Goal: Task Accomplishment & Management: Manage account settings

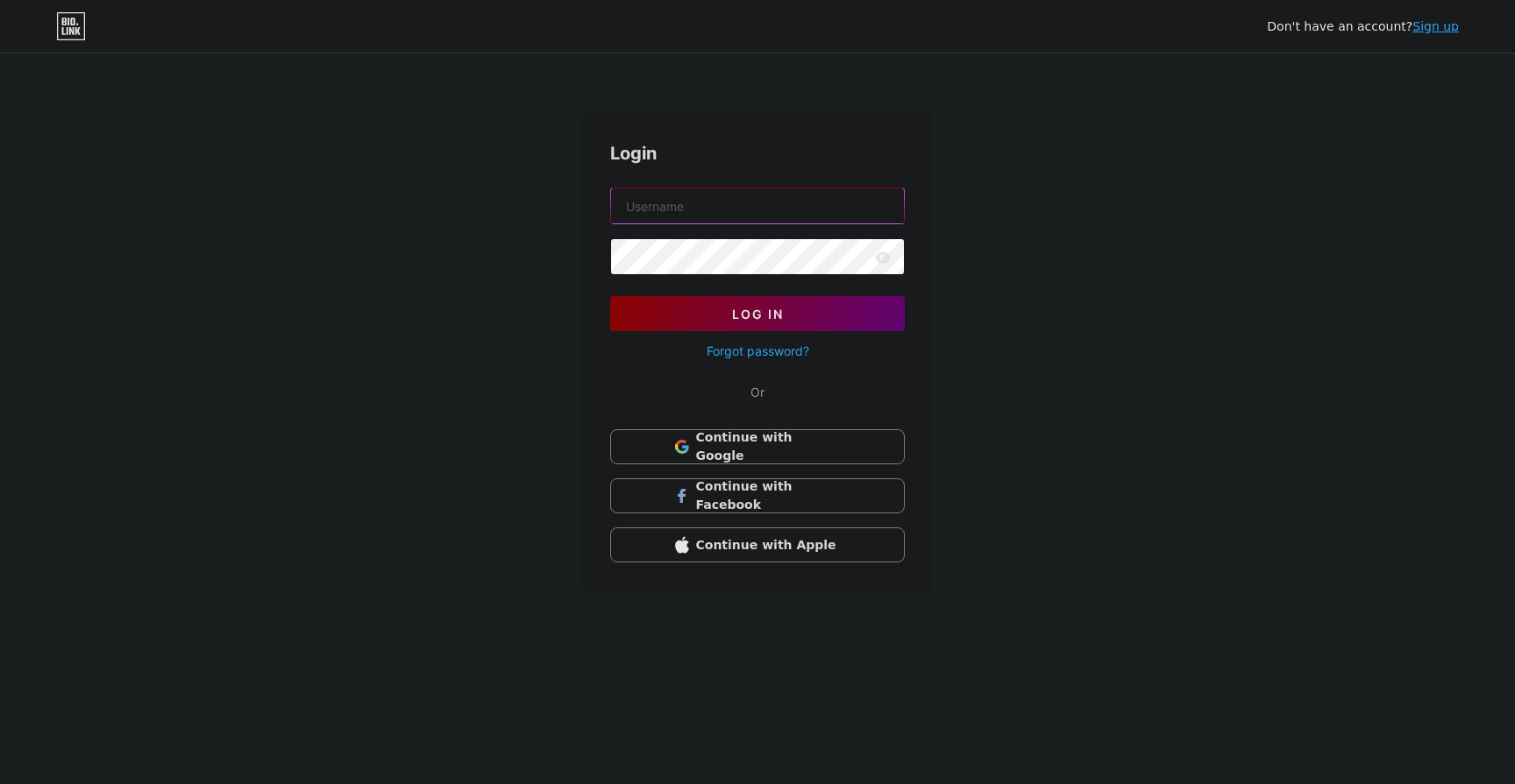
click at [801, 218] on input "text" at bounding box center [757, 206] width 293 height 35
type input "[EMAIL_ADDRESS][DOMAIN_NAME]"
click at [787, 301] on button "Log In" at bounding box center [757, 314] width 295 height 35
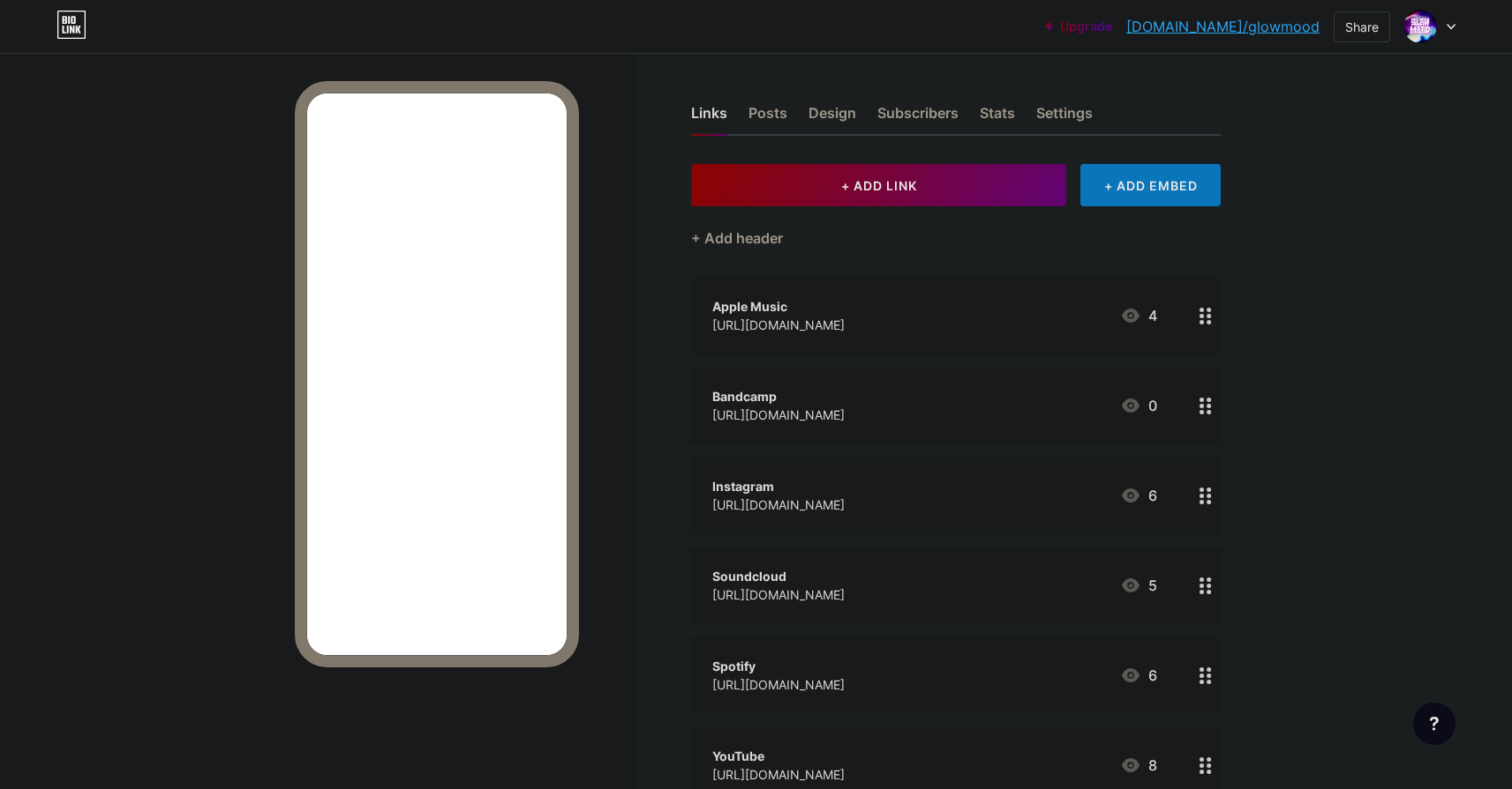
click at [1112, 22] on link "Upgrade" at bounding box center [1078, 27] width 67 height 14
